Goal: Task Accomplishment & Management: Use online tool/utility

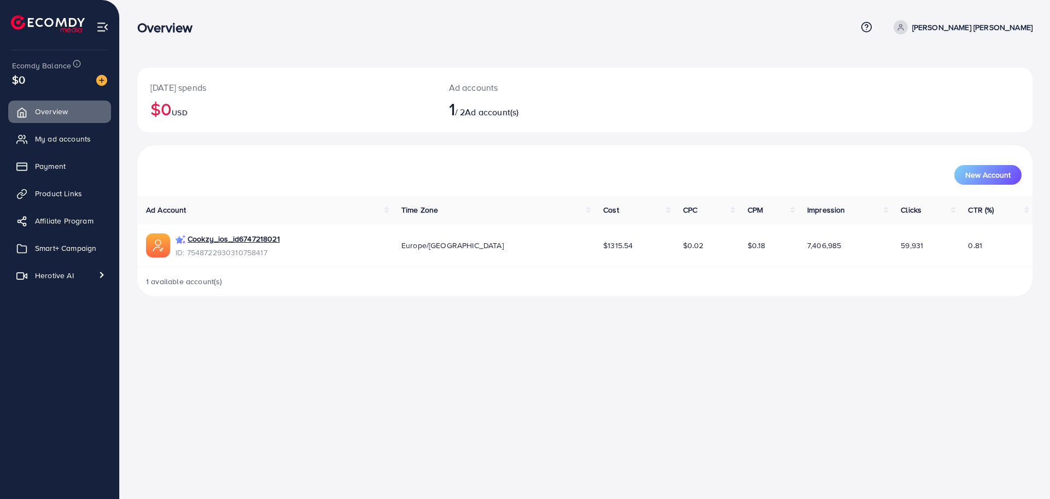
click at [315, 316] on div "Overview Help Center Contact Support Term and policy About Us [PERSON_NAME] [PE…" at bounding box center [525, 249] width 1050 height 499
click at [328, 389] on div "Overview Help Center Contact Support Term and policy About Us [PERSON_NAME] [PE…" at bounding box center [525, 249] width 1050 height 499
click at [70, 253] on span "Smart+ Campaign" at bounding box center [68, 248] width 61 height 11
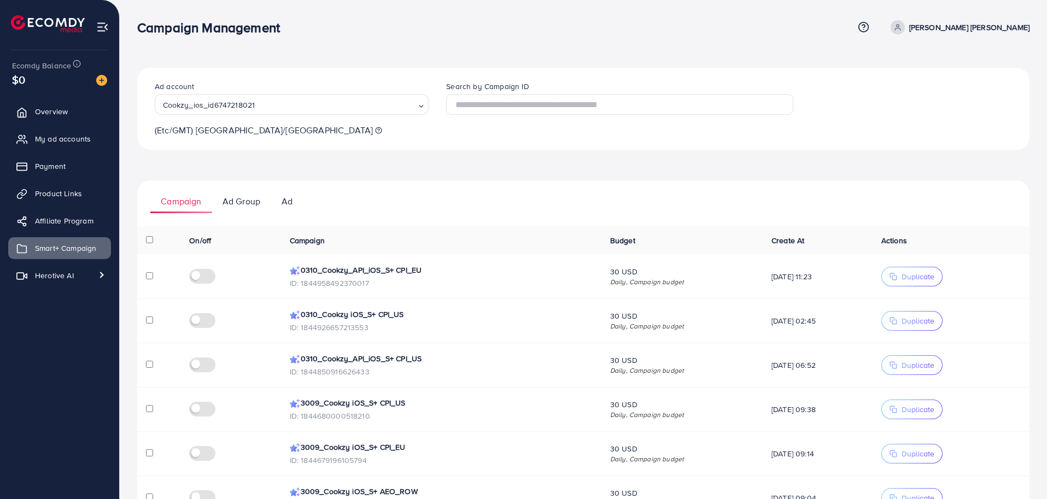
click at [498, 169] on div "Ad account Cookzy_ios_id6747218021 Loading... (Etc/GMT) [GEOGRAPHIC_DATA]/[GEOG…" at bounding box center [583, 405] width 893 height 674
click at [471, 169] on div "Ad account Cookzy_ios_id6747218021 Loading... (Etc/GMT) [GEOGRAPHIC_DATA]/[GEOG…" at bounding box center [583, 405] width 893 height 674
click at [377, 197] on ul "Campaign Ad Group Ad" at bounding box center [583, 196] width 893 height 33
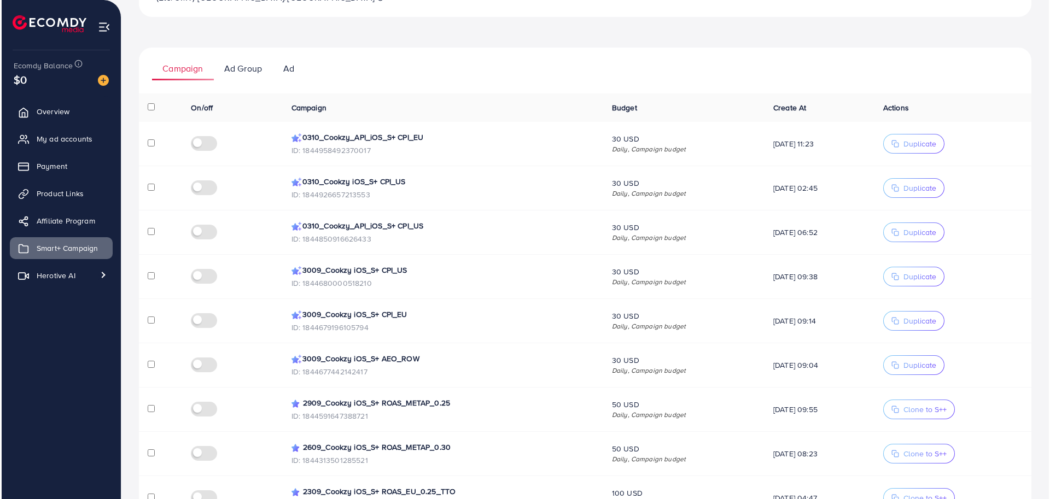
scroll to position [134, 0]
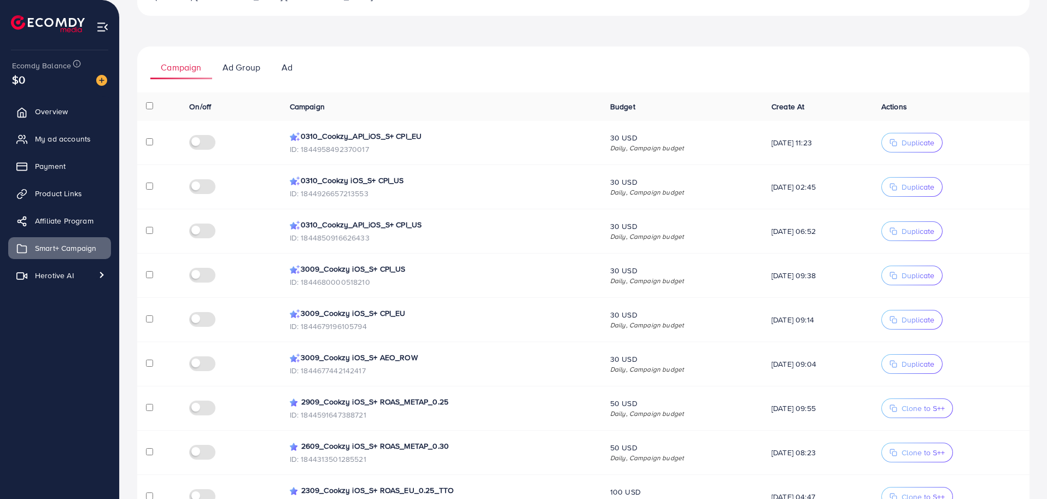
click at [342, 224] on p "0310_Cookzy_API_iOS_S+ CPI_US" at bounding box center [441, 224] width 303 height 13
click at [898, 228] on icon "button" at bounding box center [894, 232] width 8 height 8
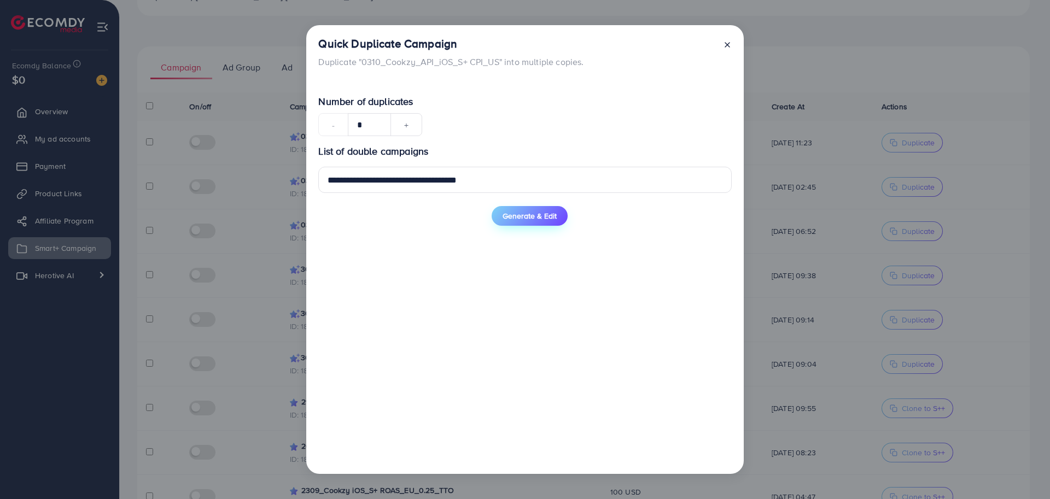
click at [529, 217] on span "Generate & Edit" at bounding box center [530, 216] width 54 height 11
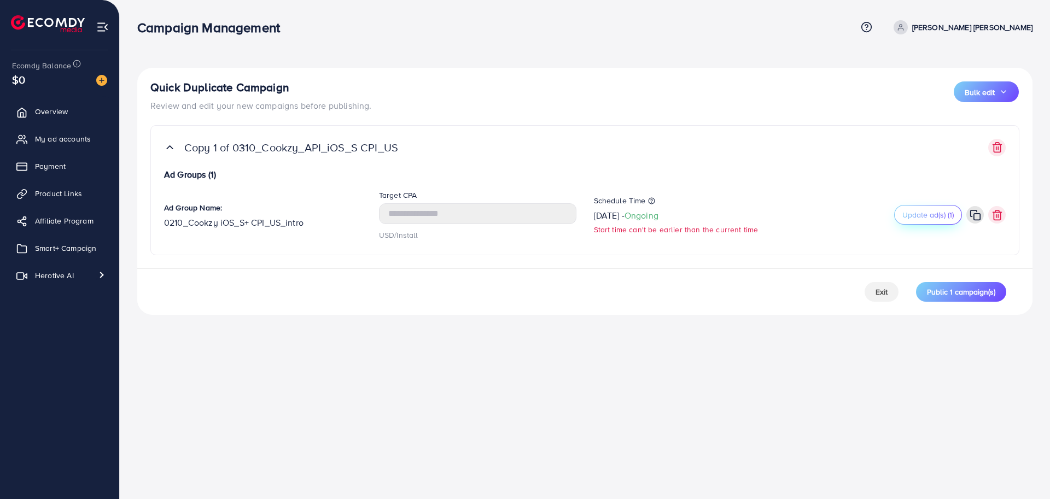
click at [925, 209] on span "Update ad(s) (1)" at bounding box center [927, 214] width 51 height 11
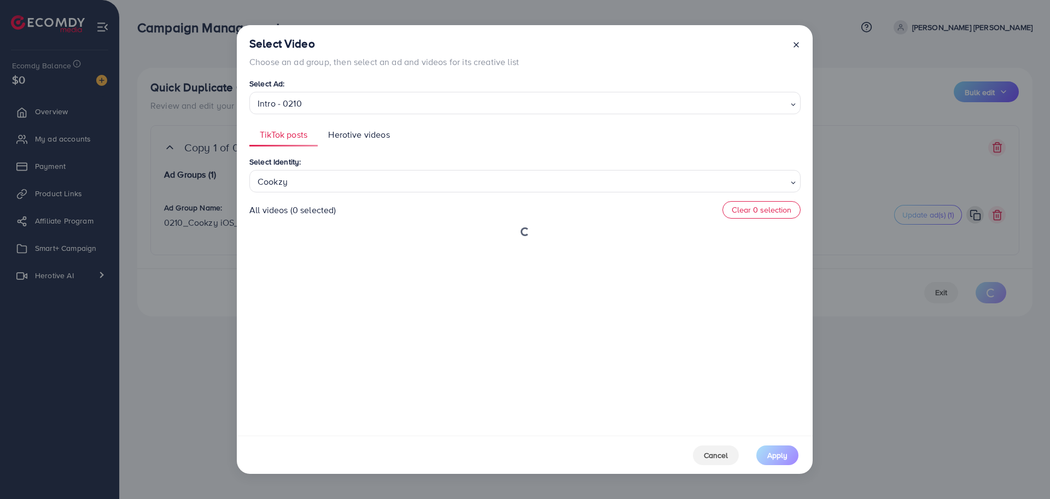
click at [555, 144] on ul "TikTok posts Herotive videos" at bounding box center [524, 135] width 551 height 24
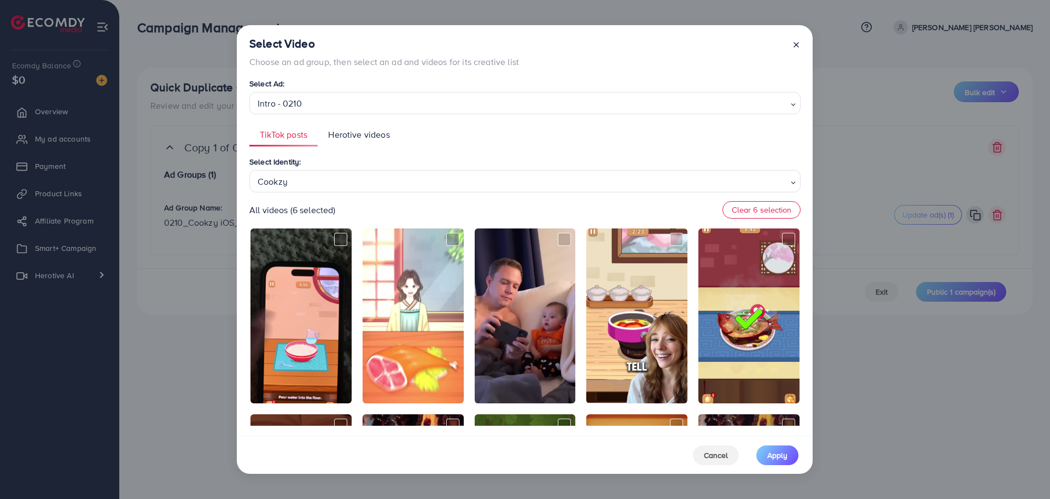
click at [496, 211] on div "All videos (6 selected) Clear 6 selection" at bounding box center [524, 210] width 551 height 18
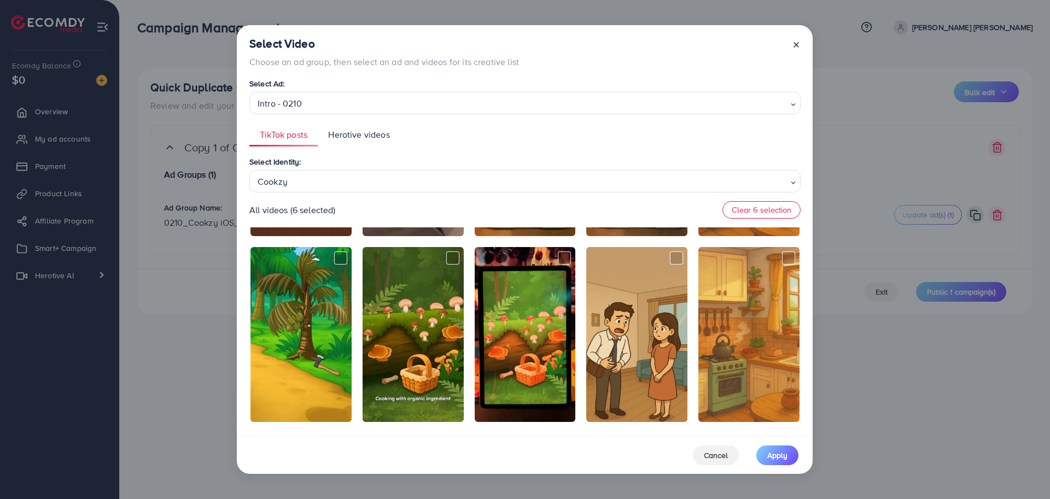
scroll to position [545, 0]
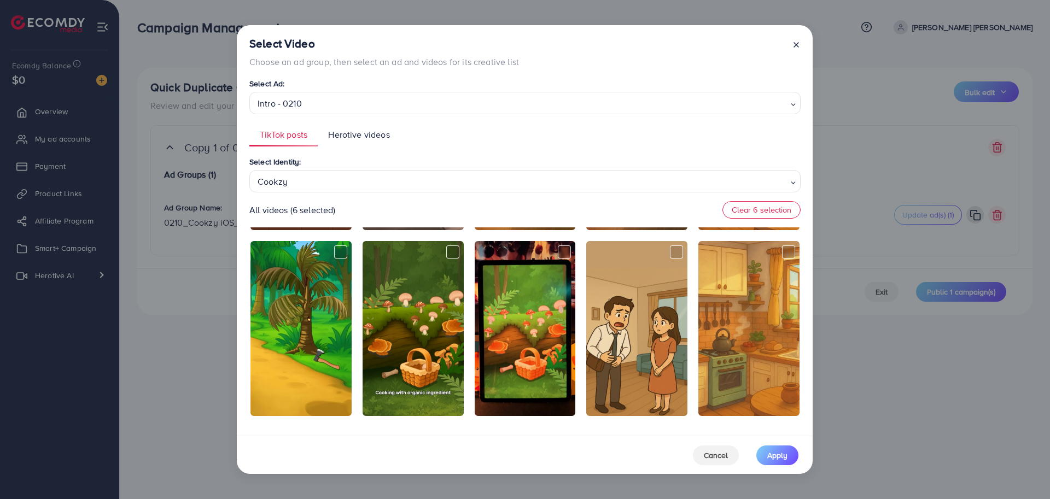
click at [468, 329] on div at bounding box center [524, 49] width 551 height 735
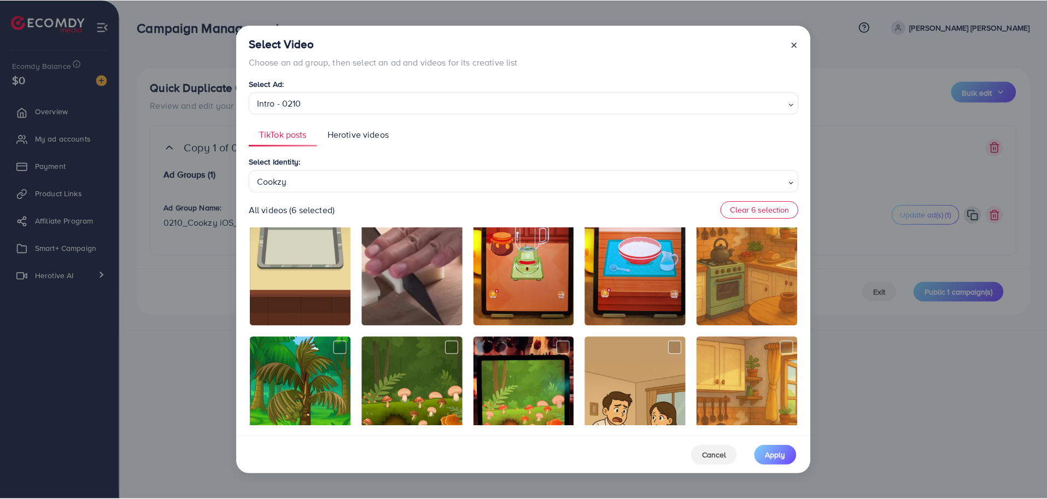
scroll to position [447, 0]
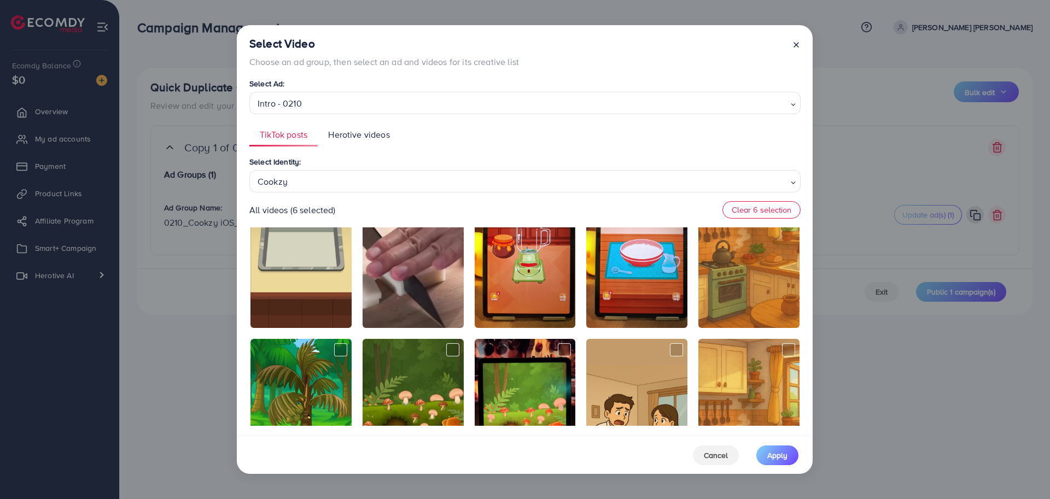
click at [800, 50] on div at bounding box center [792, 52] width 18 height 31
click at [801, 45] on div "Select Video Choose an ad group, then select an ad and videos for its creative …" at bounding box center [525, 230] width 576 height 411
click at [797, 44] on line at bounding box center [796, 45] width 4 height 4
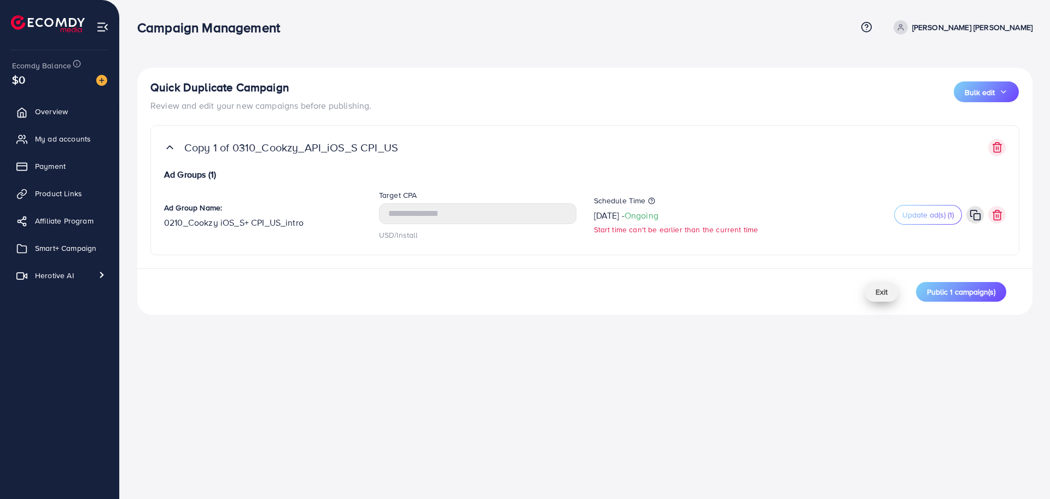
click at [884, 294] on span "Exit" at bounding box center [882, 292] width 12 height 11
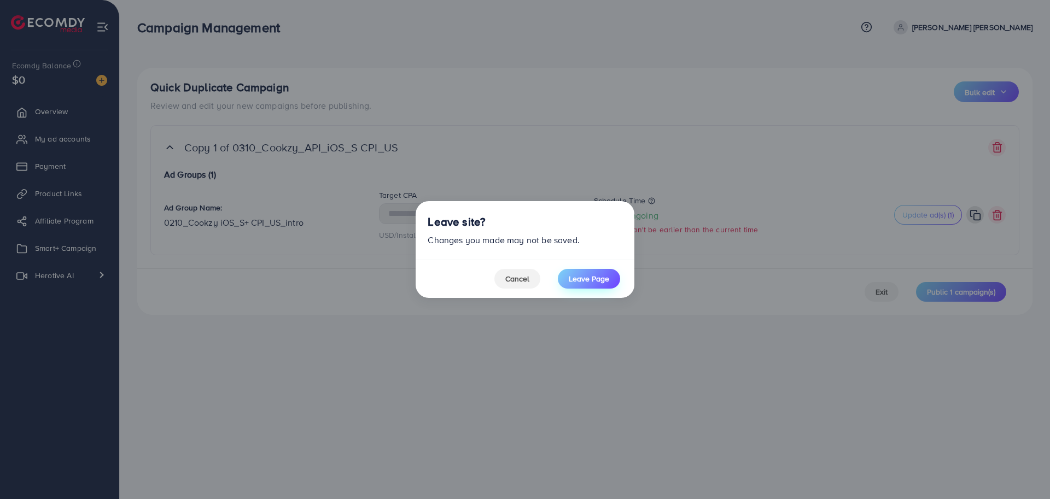
click at [592, 278] on span "Leave Page" at bounding box center [589, 278] width 40 height 11
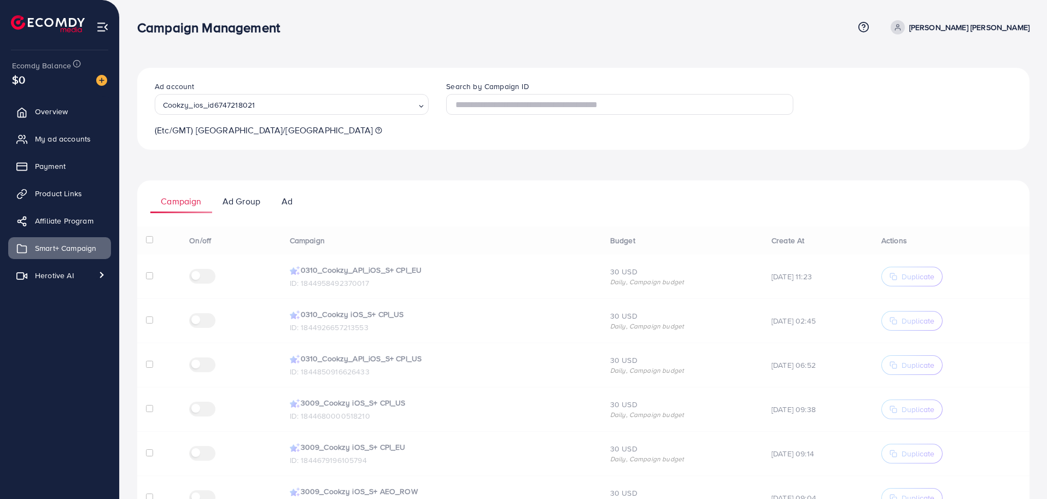
click at [418, 196] on ul "Campaign Ad Group Ad" at bounding box center [583, 196] width 893 height 33
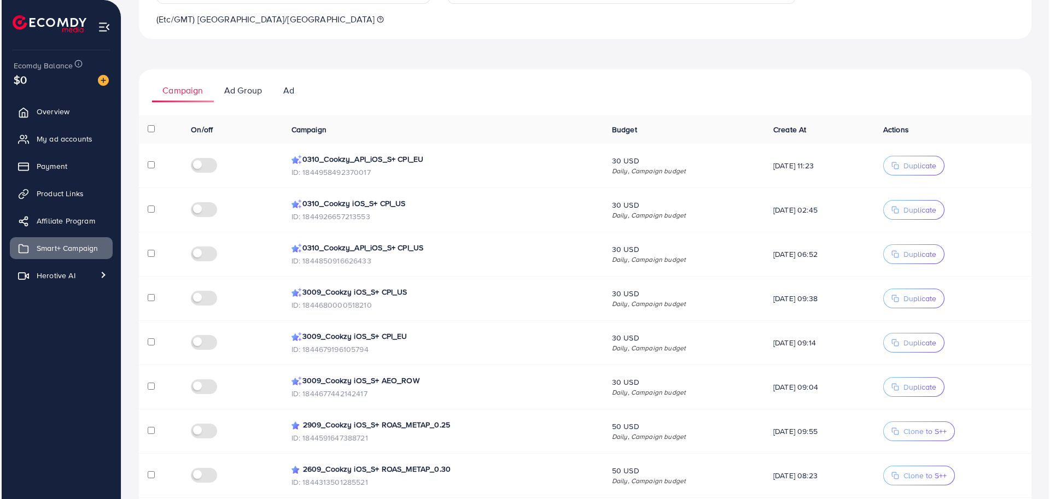
scroll to position [115, 0]
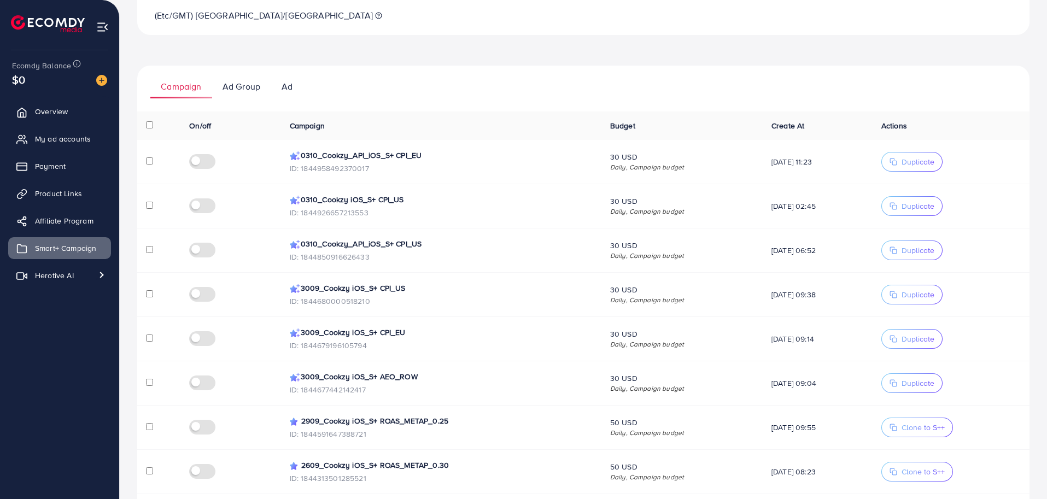
click at [338, 388] on p "ID: 1844677442142417" at bounding box center [441, 389] width 303 height 13
click at [918, 378] on span "Duplicate" at bounding box center [918, 383] width 33 height 11
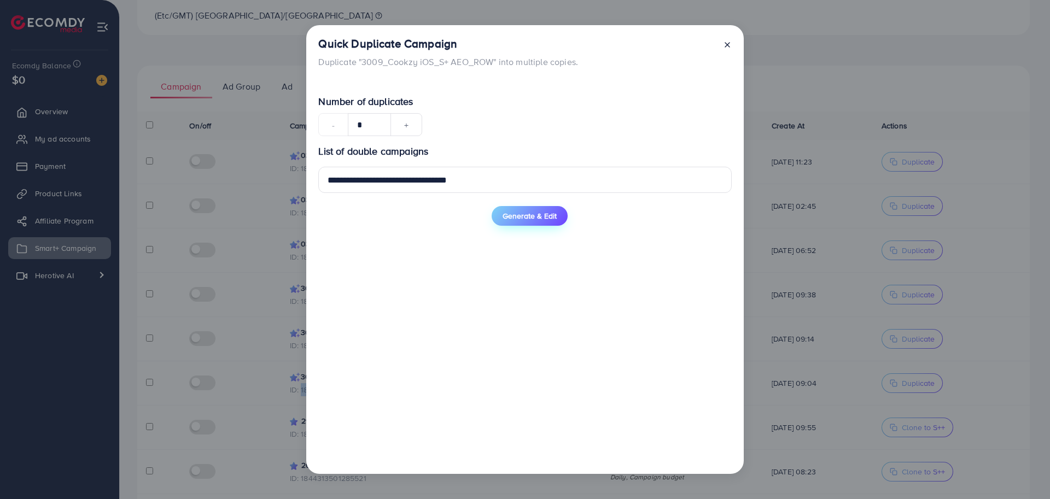
click at [523, 211] on span "Generate & Edit" at bounding box center [530, 216] width 54 height 11
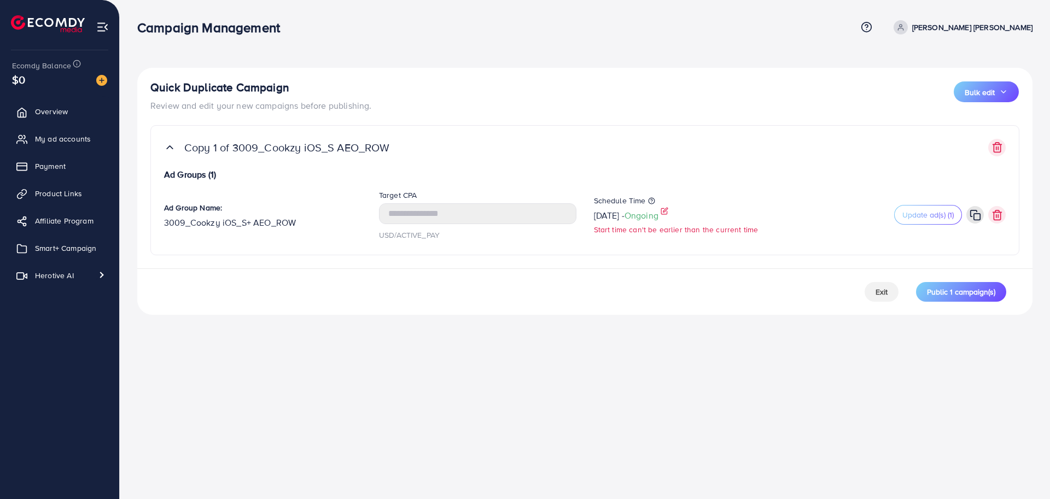
click at [668, 212] on icon at bounding box center [665, 211] width 8 height 8
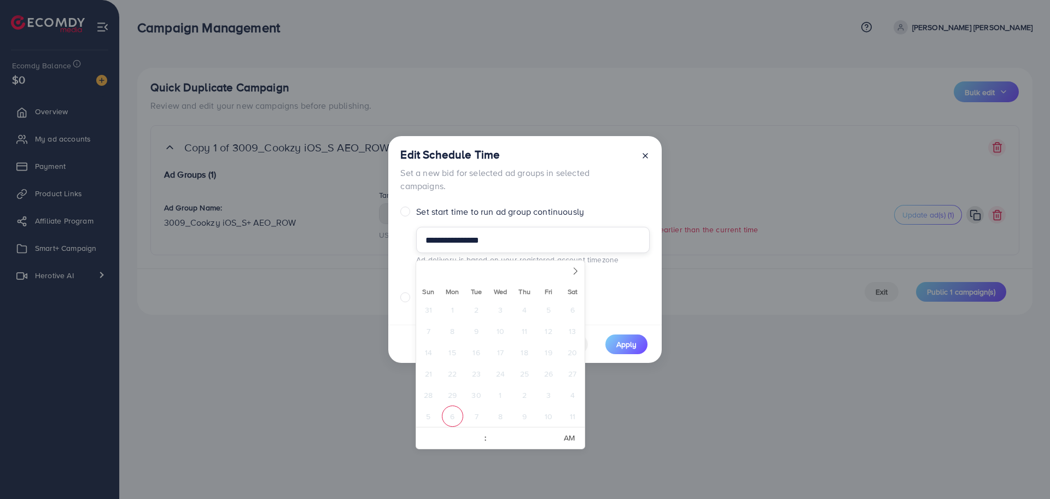
click at [555, 238] on input "**********" at bounding box center [532, 240] width 233 height 26
click at [450, 413] on span "6" at bounding box center [452, 416] width 21 height 21
type input "**********"
select select "*"
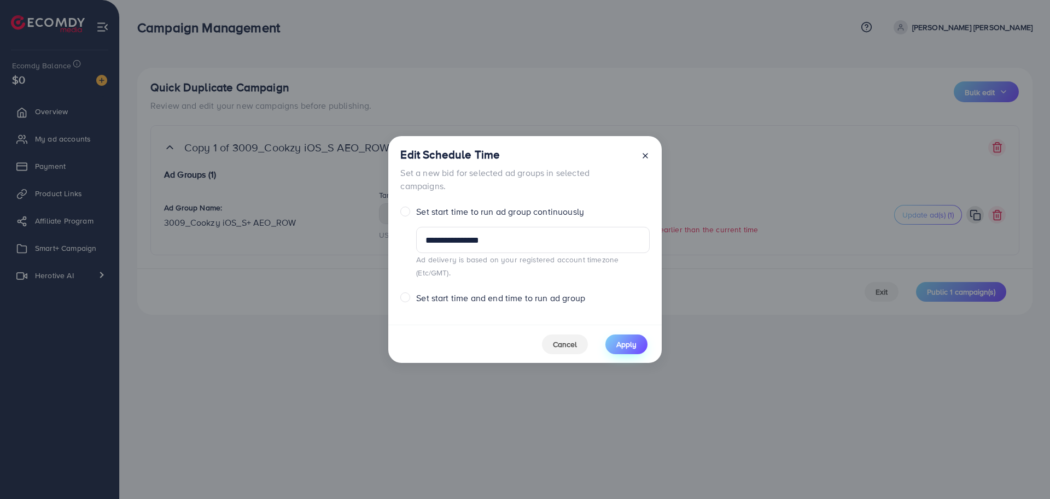
click at [622, 339] on span "Apply" at bounding box center [626, 344] width 20 height 11
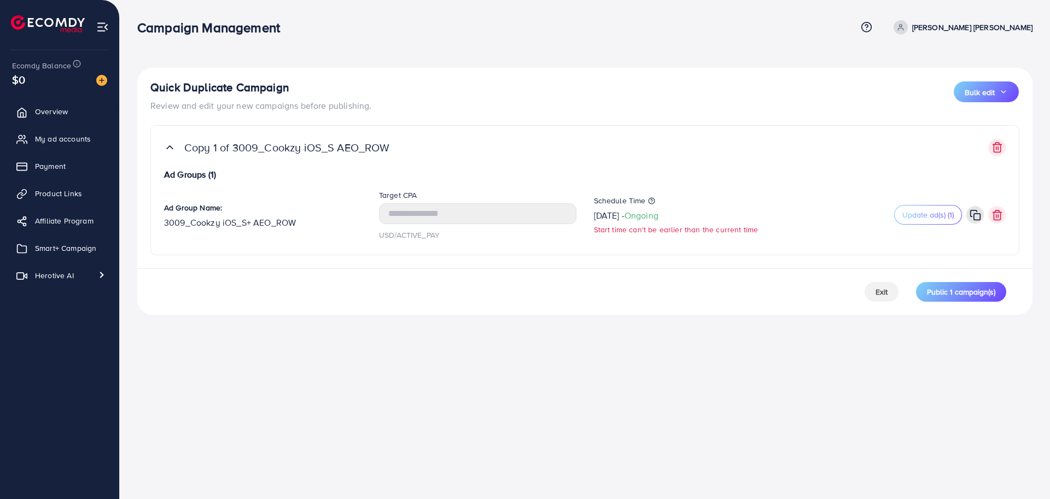
click at [709, 302] on div "Exit Public 1 campaign(s)" at bounding box center [584, 292] width 895 height 46
click at [691, 206] on label "Schedule Time" at bounding box center [692, 200] width 197 height 11
click at [668, 209] on icon at bounding box center [665, 210] width 4 height 4
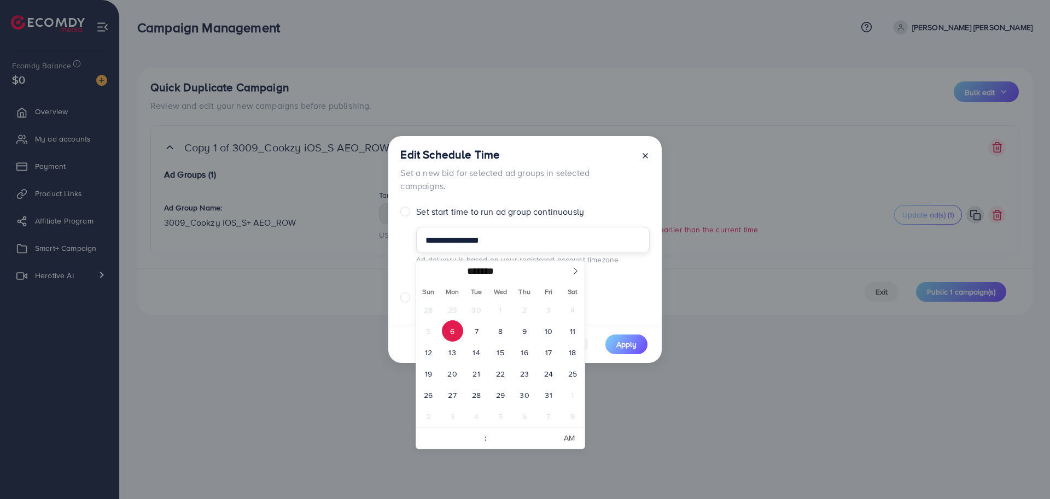
click at [484, 253] on input "**********" at bounding box center [532, 240] width 233 height 26
click at [480, 334] on span "7" at bounding box center [476, 331] width 21 height 21
click at [450, 336] on span "6" at bounding box center [452, 331] width 21 height 21
type input "**********"
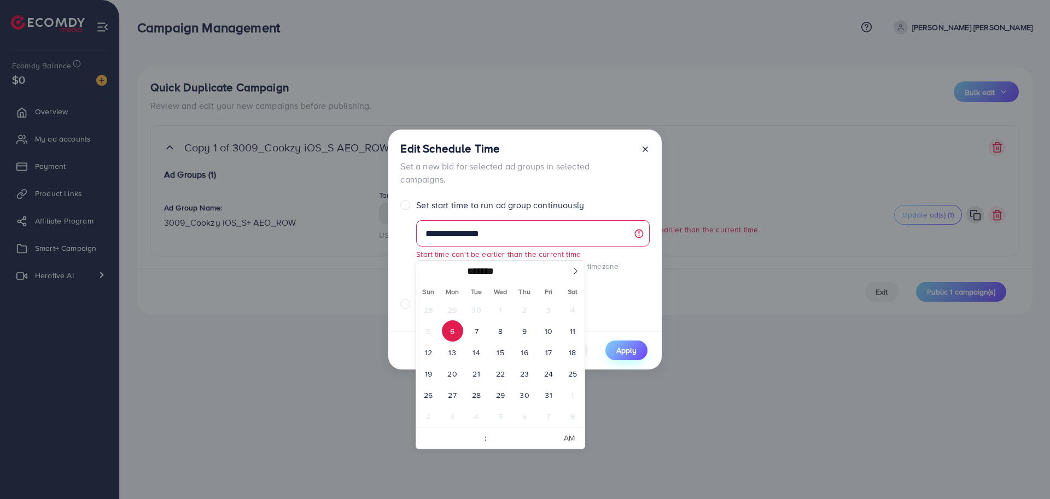
click at [625, 350] on button "Apply" at bounding box center [626, 351] width 42 height 20
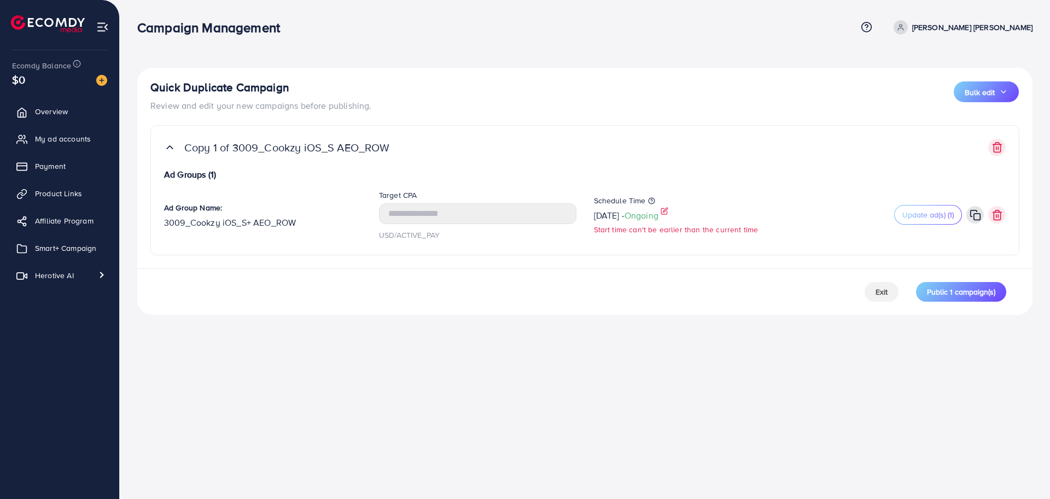
click at [667, 211] on icon at bounding box center [664, 211] width 6 height 6
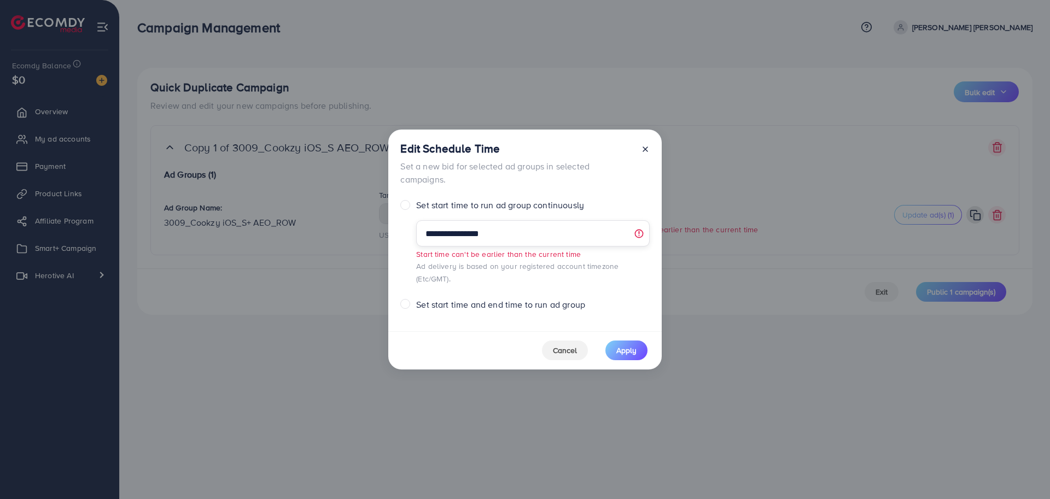
click at [521, 247] on input "**********" at bounding box center [532, 233] width 233 height 26
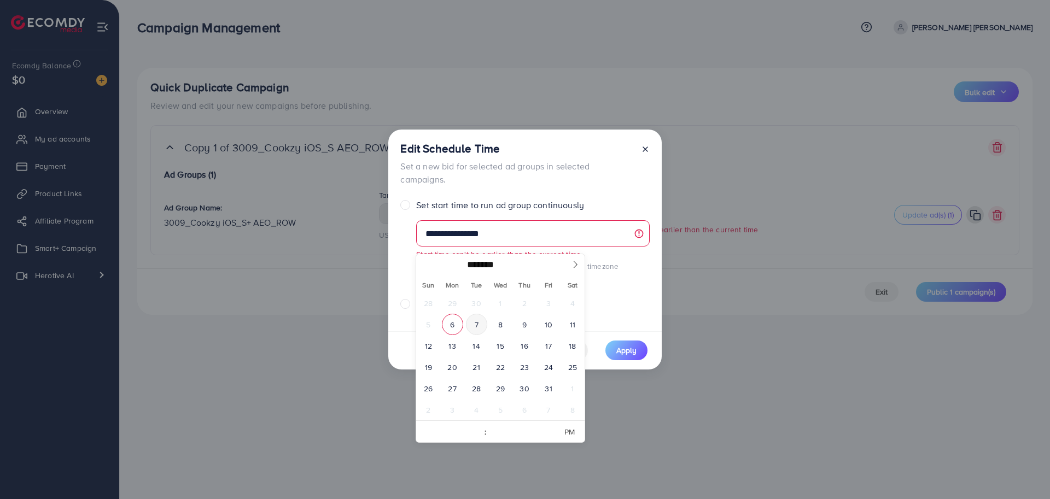
click at [474, 323] on span "7" at bounding box center [476, 324] width 21 height 21
type input "**********"
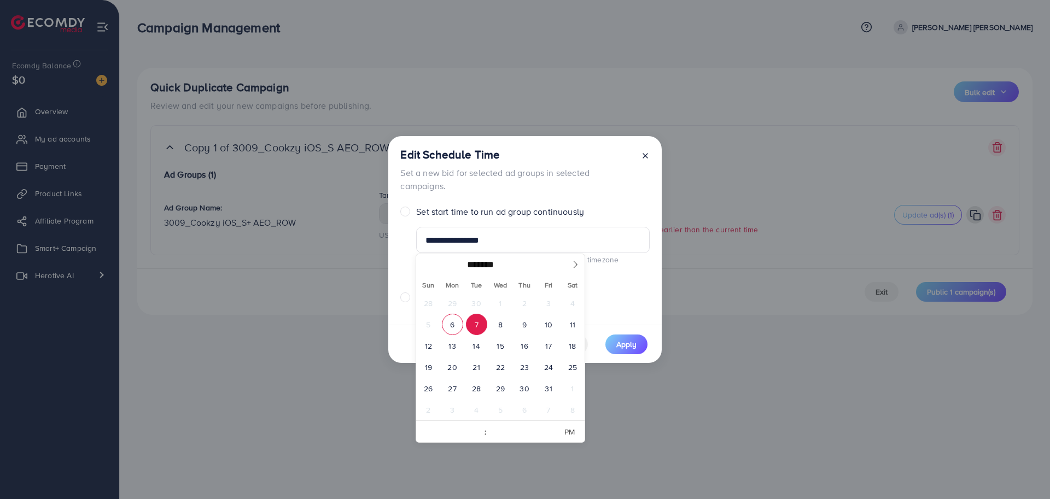
click at [474, 323] on span "7" at bounding box center [476, 324] width 21 height 21
click at [597, 206] on div "**********" at bounding box center [524, 230] width 273 height 189
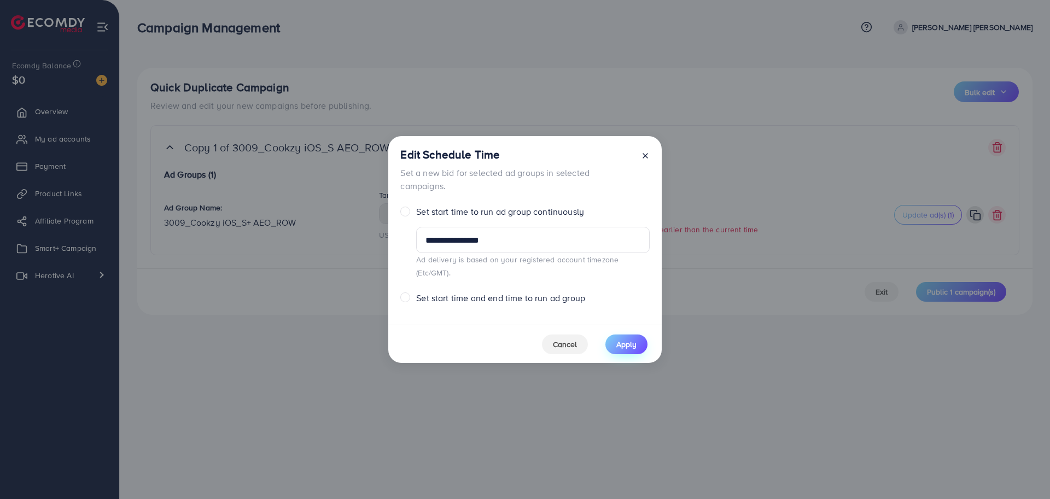
click at [636, 339] on span "Apply" at bounding box center [626, 344] width 20 height 11
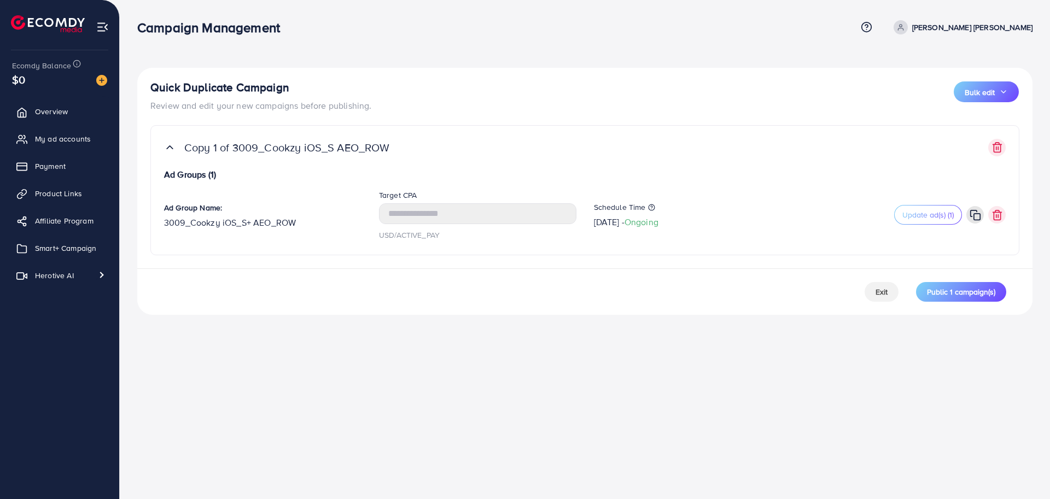
click at [714, 361] on div "Campaign Management Help Center Contact Support Term and policy About Us [PERSO…" at bounding box center [525, 249] width 1050 height 499
click at [911, 213] on span "Update ad(s) (1)" at bounding box center [927, 214] width 51 height 11
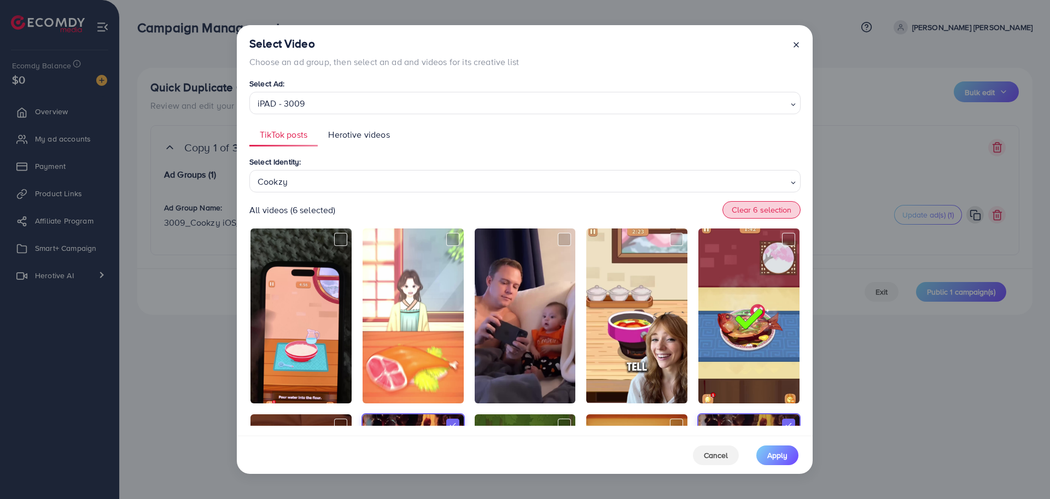
click at [747, 208] on button "Clear 6 selection" at bounding box center [762, 210] width 78 height 18
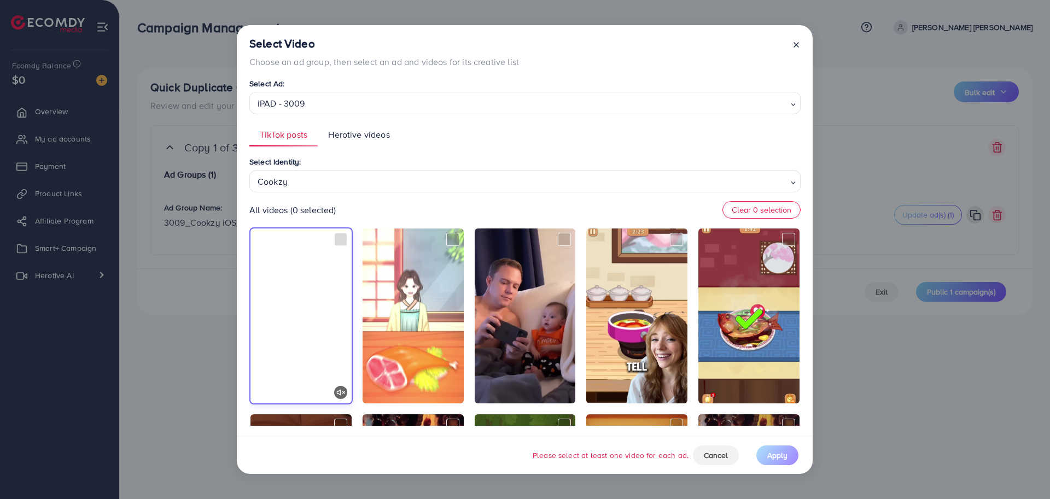
click at [295, 306] on video at bounding box center [301, 316] width 101 height 175
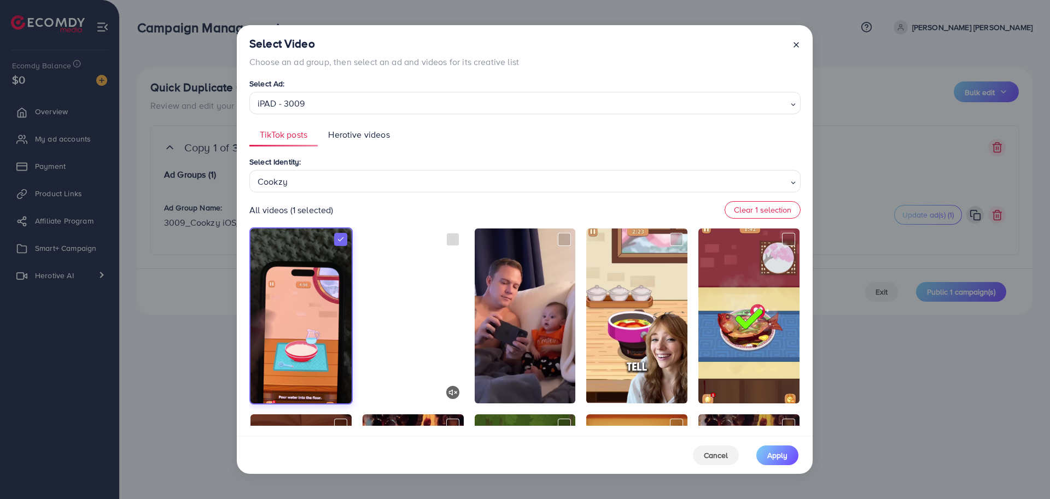
click at [375, 315] on video at bounding box center [413, 316] width 101 height 175
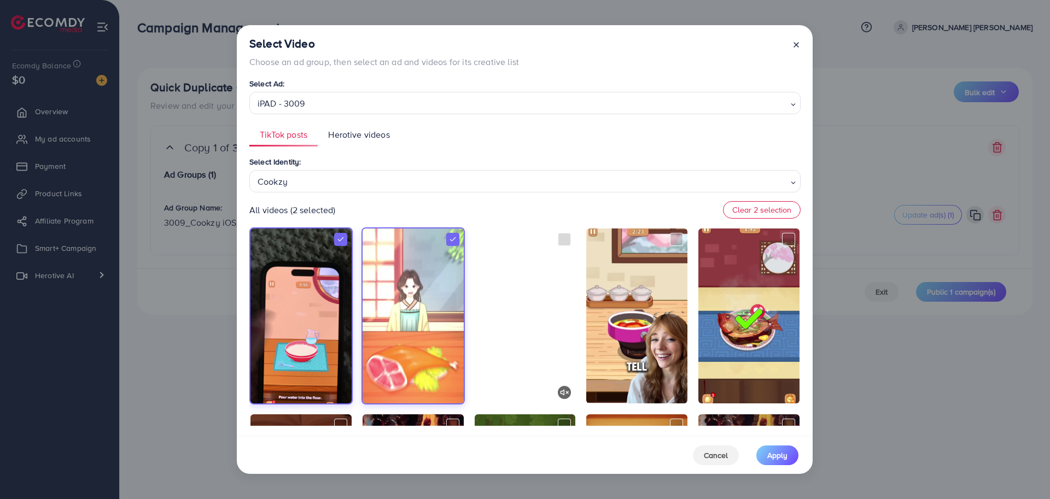
click at [525, 349] on video at bounding box center [525, 316] width 101 height 175
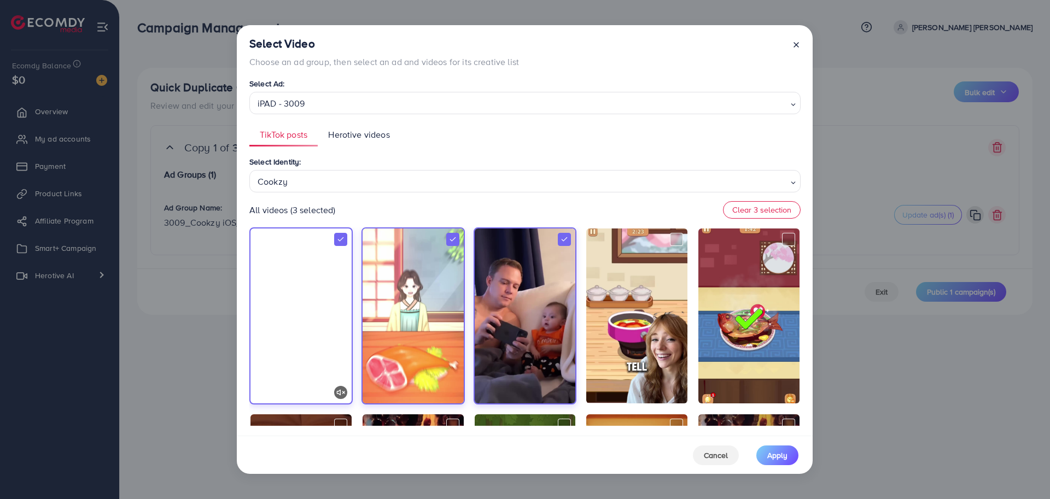
click at [333, 317] on video at bounding box center [301, 316] width 101 height 175
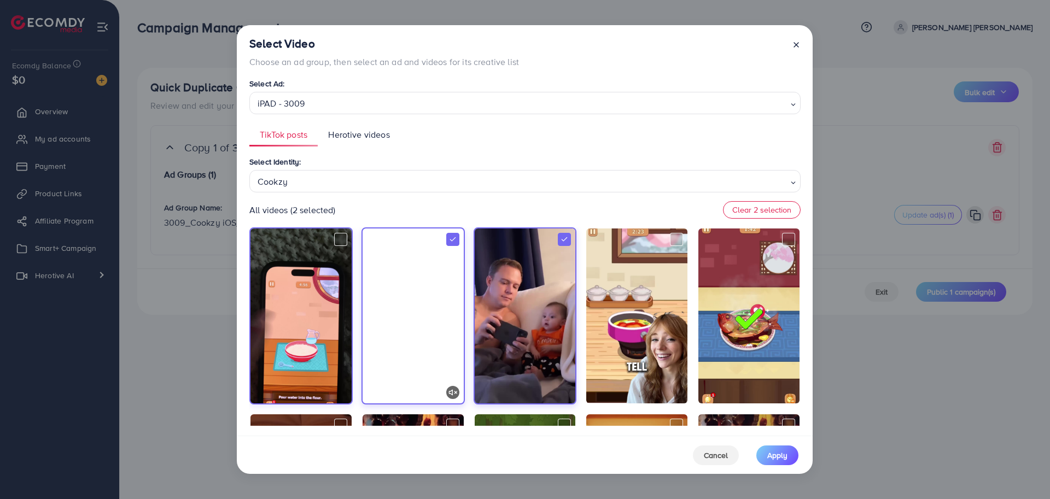
click at [395, 330] on video at bounding box center [413, 316] width 101 height 175
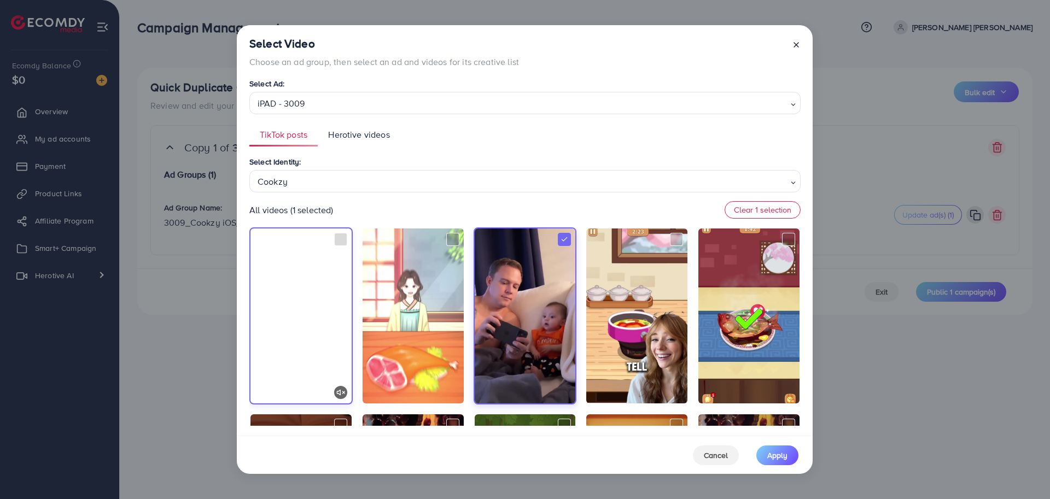
click at [306, 316] on video at bounding box center [301, 316] width 101 height 175
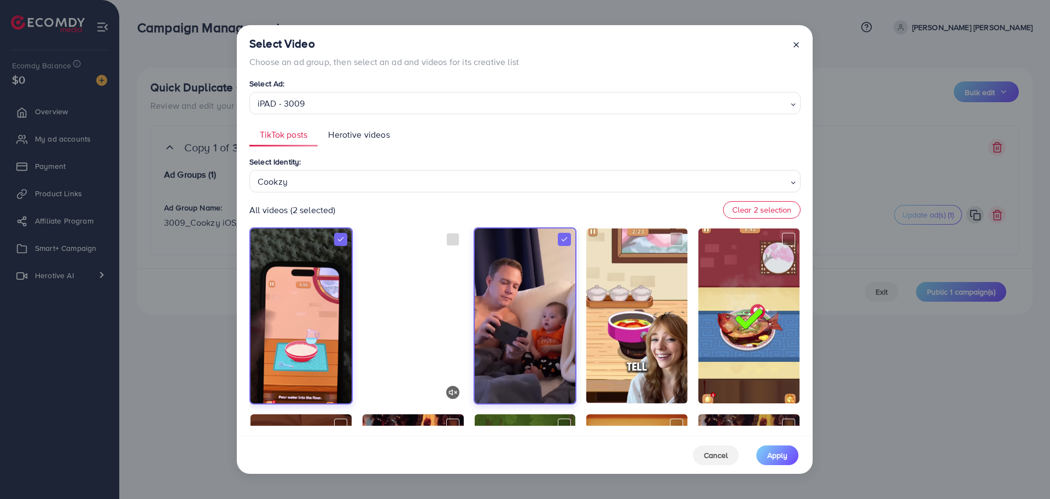
click at [379, 319] on video at bounding box center [413, 316] width 101 height 175
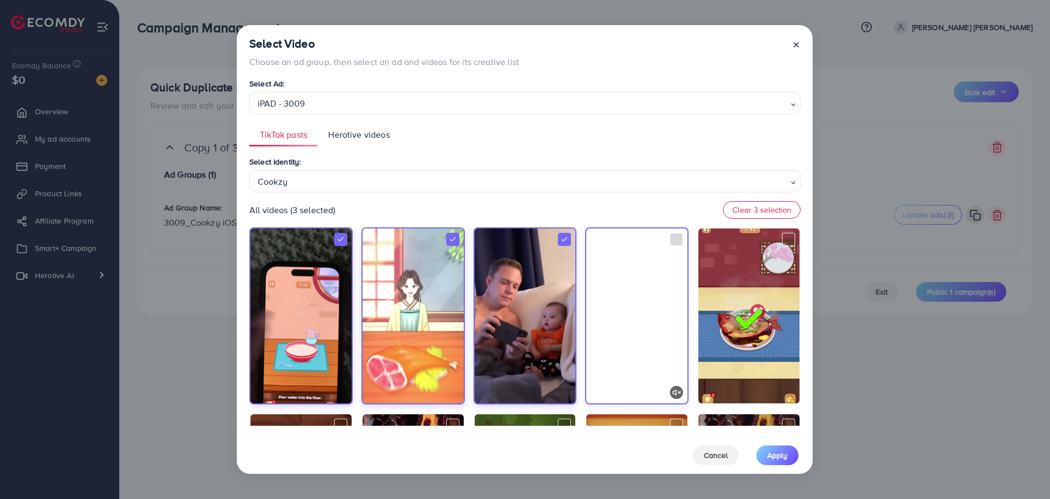
click at [602, 316] on video at bounding box center [636, 316] width 101 height 175
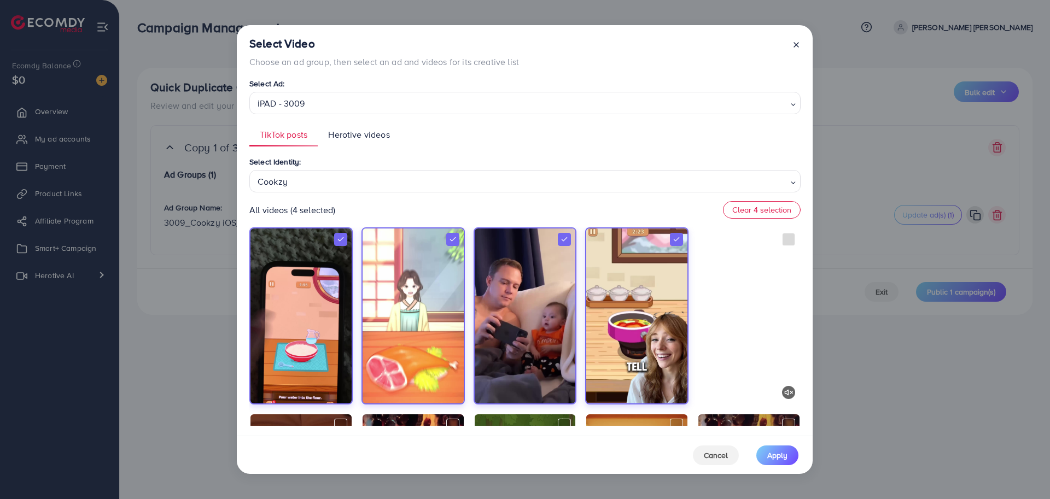
click at [718, 323] on video at bounding box center [748, 316] width 101 height 175
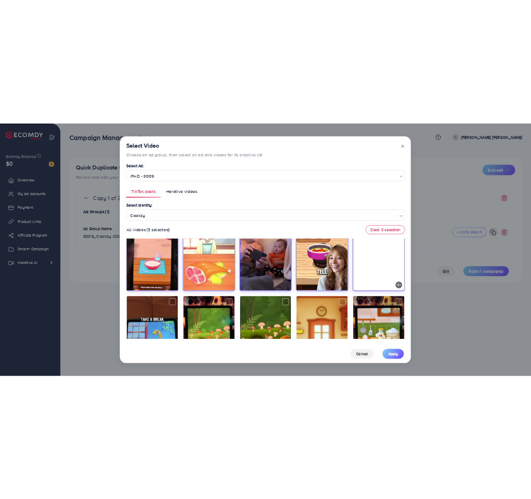
scroll to position [95, 0]
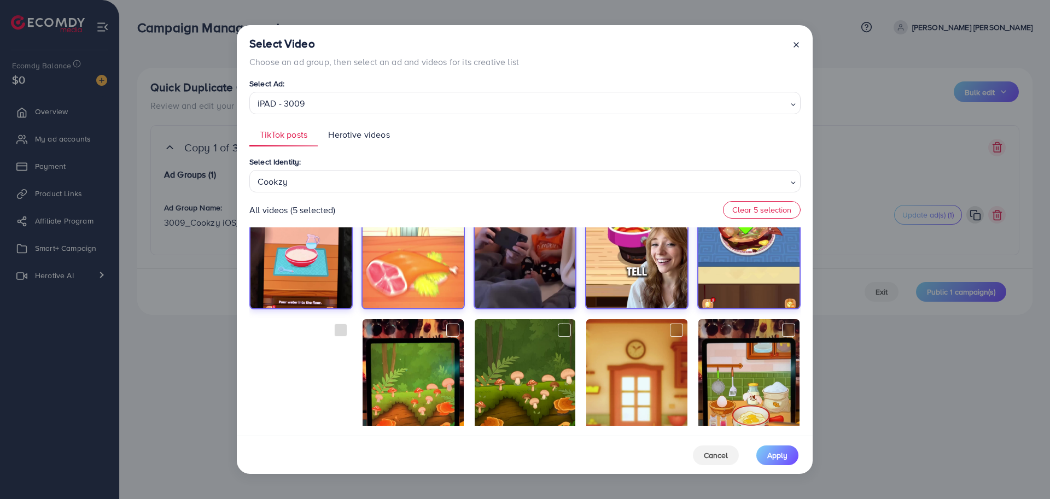
click at [312, 363] on video at bounding box center [301, 406] width 101 height 175
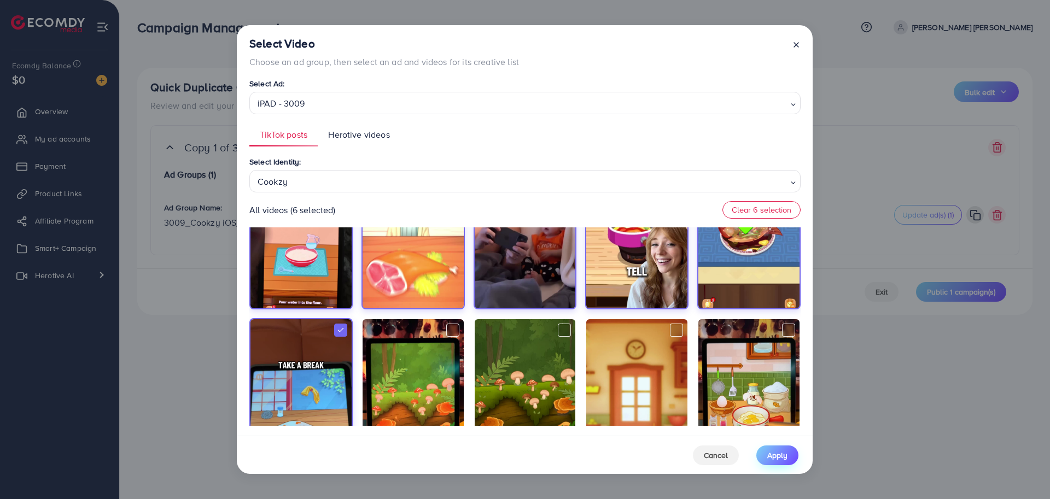
click at [781, 462] on button "Apply" at bounding box center [777, 456] width 42 height 20
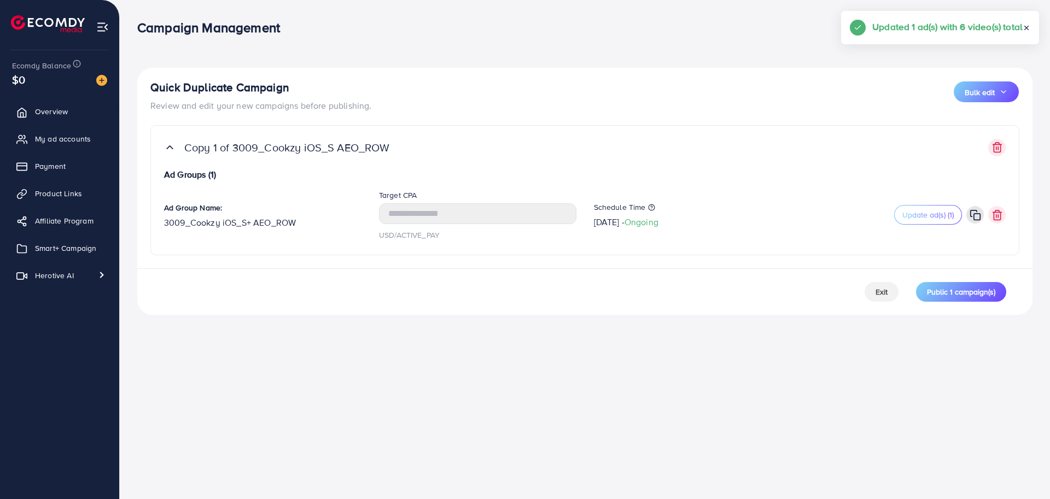
click at [675, 386] on div "Campaign Management Help Center Contact Support Term and policy About Us [PERSO…" at bounding box center [525, 249] width 1050 height 499
click at [977, 292] on span "Public 1 campaign(s)" at bounding box center [961, 292] width 68 height 11
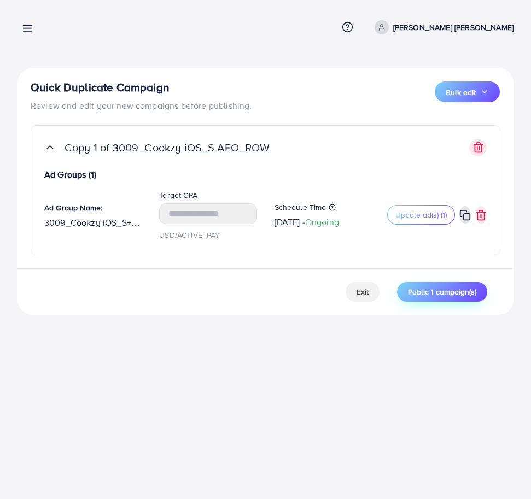
click at [427, 299] on button "Public 1 campaign(s)" at bounding box center [442, 292] width 90 height 20
